Goal: Book appointment/travel/reservation

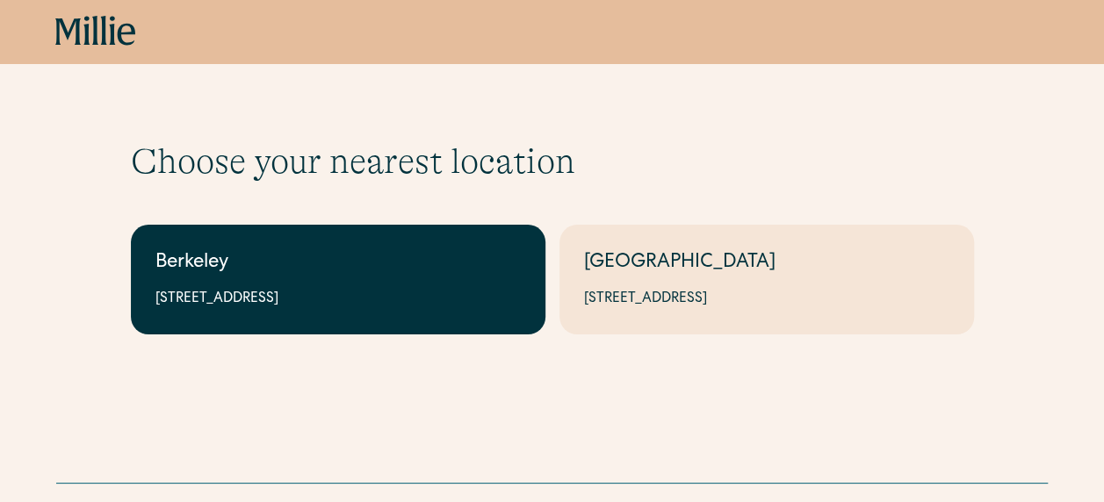
click at [263, 276] on div "Berkeley" at bounding box center [337, 263] width 365 height 29
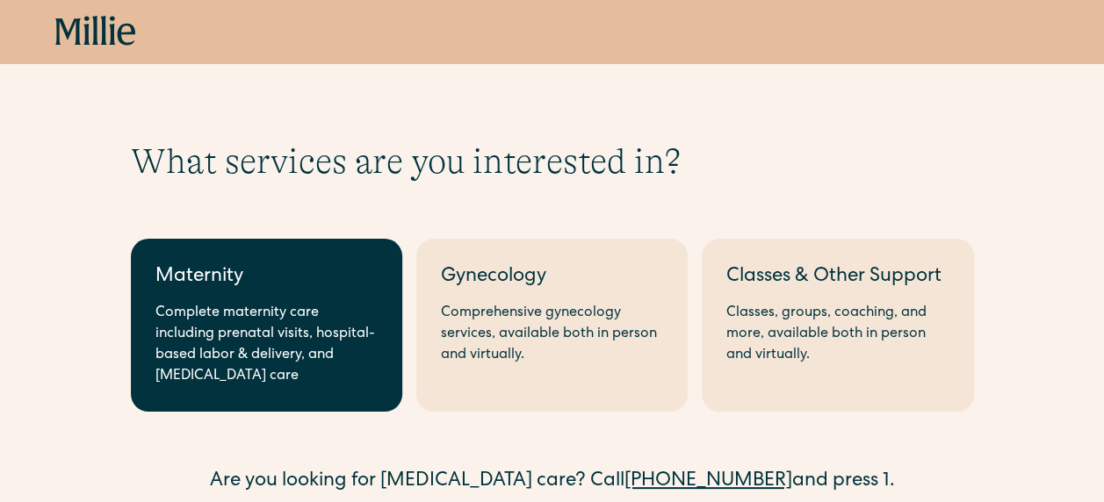
click at [173, 370] on div "Complete maternity care including prenatal visits, hospital-based labor & deliv…" at bounding box center [266, 345] width 222 height 84
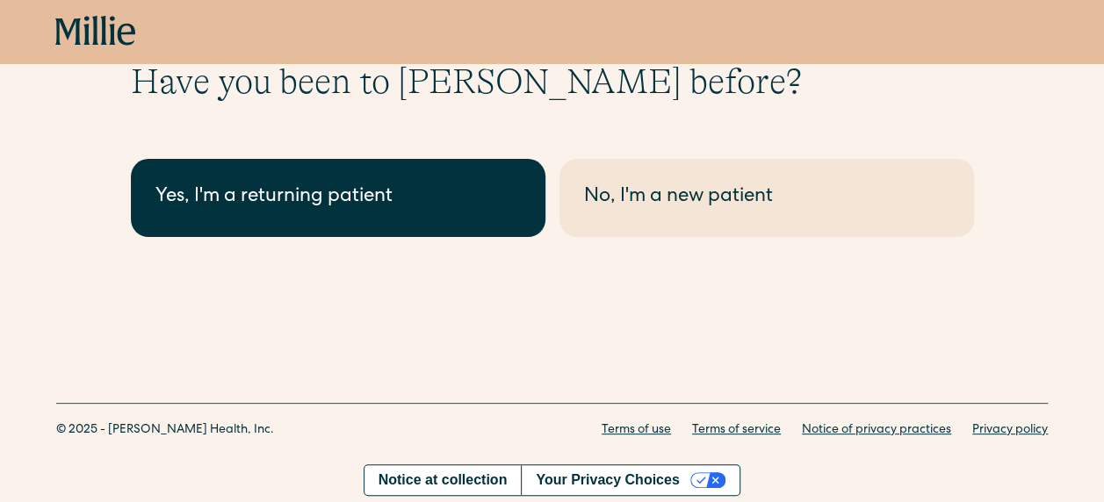
click at [340, 214] on link "Yes, I'm a returning patient" at bounding box center [338, 198] width 414 height 78
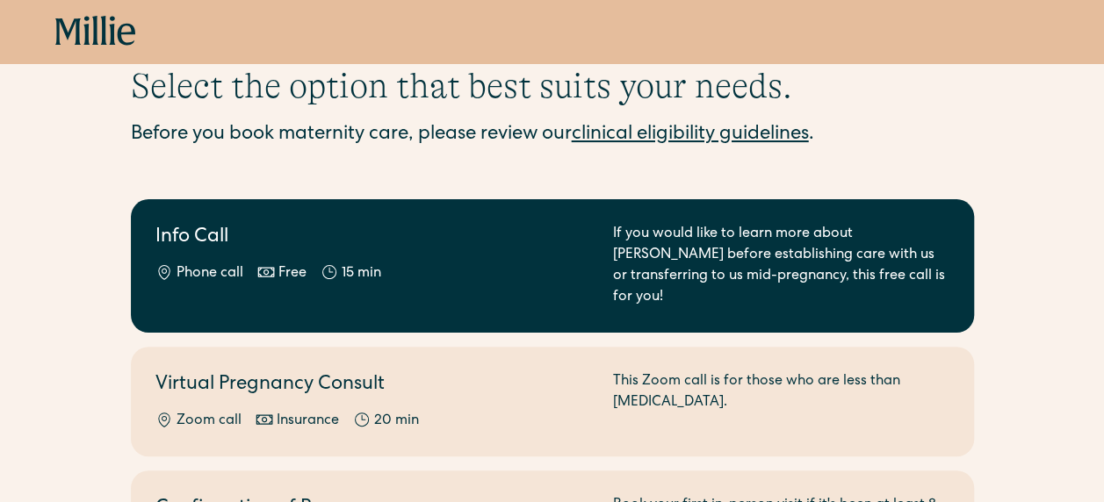
scroll to position [263, 0]
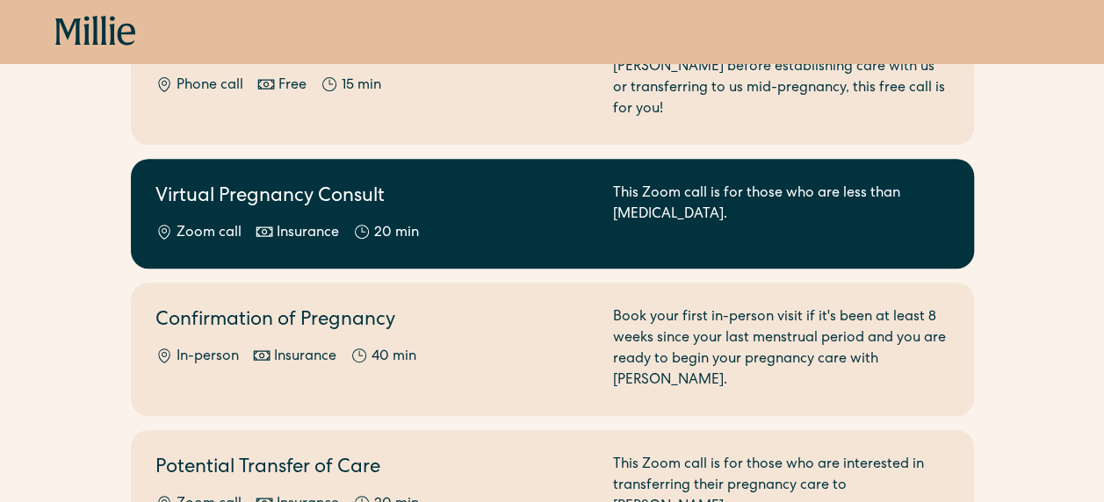
click at [312, 228] on link "Virtual Pregnancy Consult Zoom call Insurance 20 min This Zoom call is for thos…" at bounding box center [552, 214] width 843 height 110
